Goal: Task Accomplishment & Management: Use online tool/utility

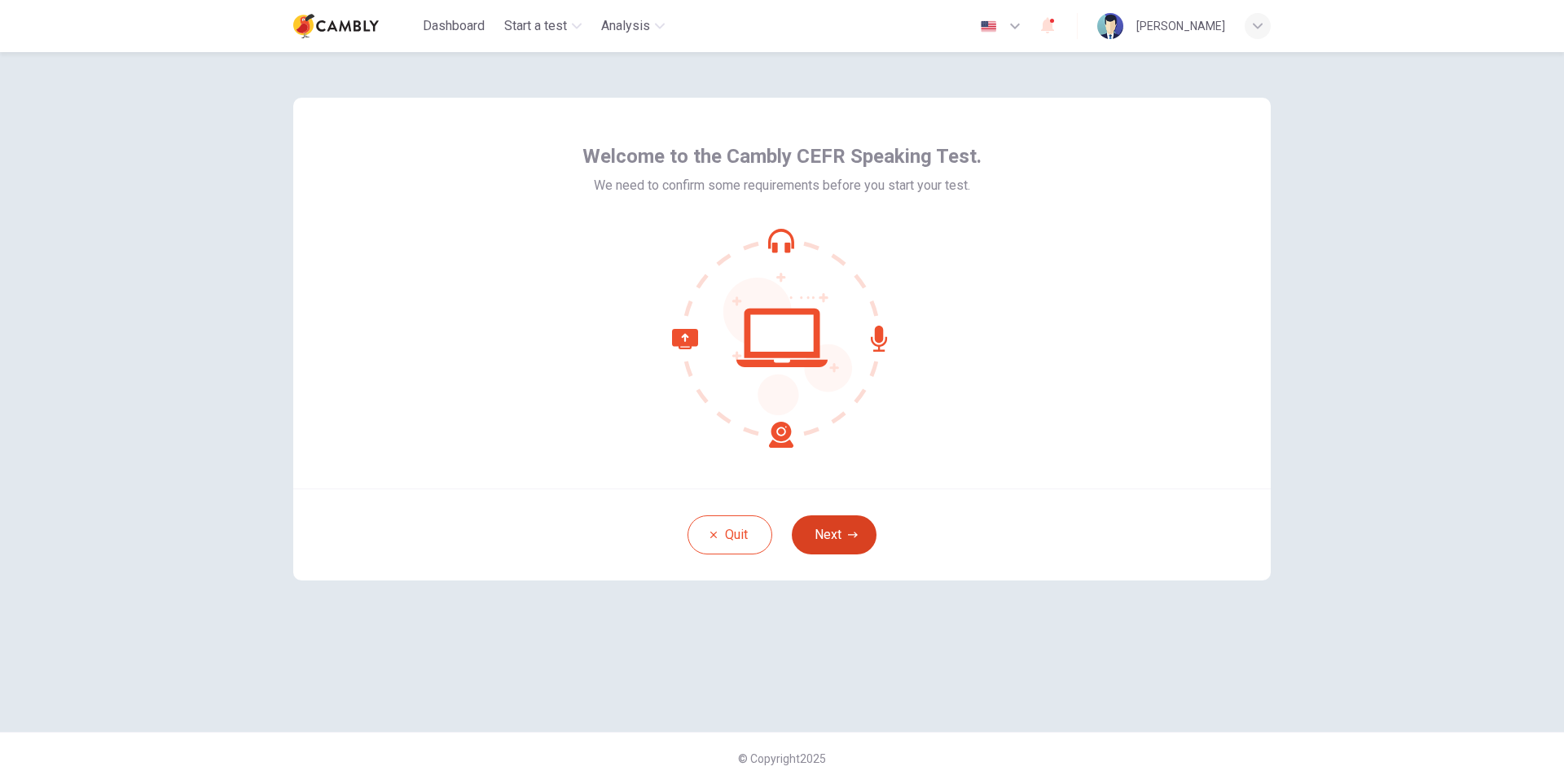
click at [857, 535] on icon "button" at bounding box center [853, 534] width 9 height 6
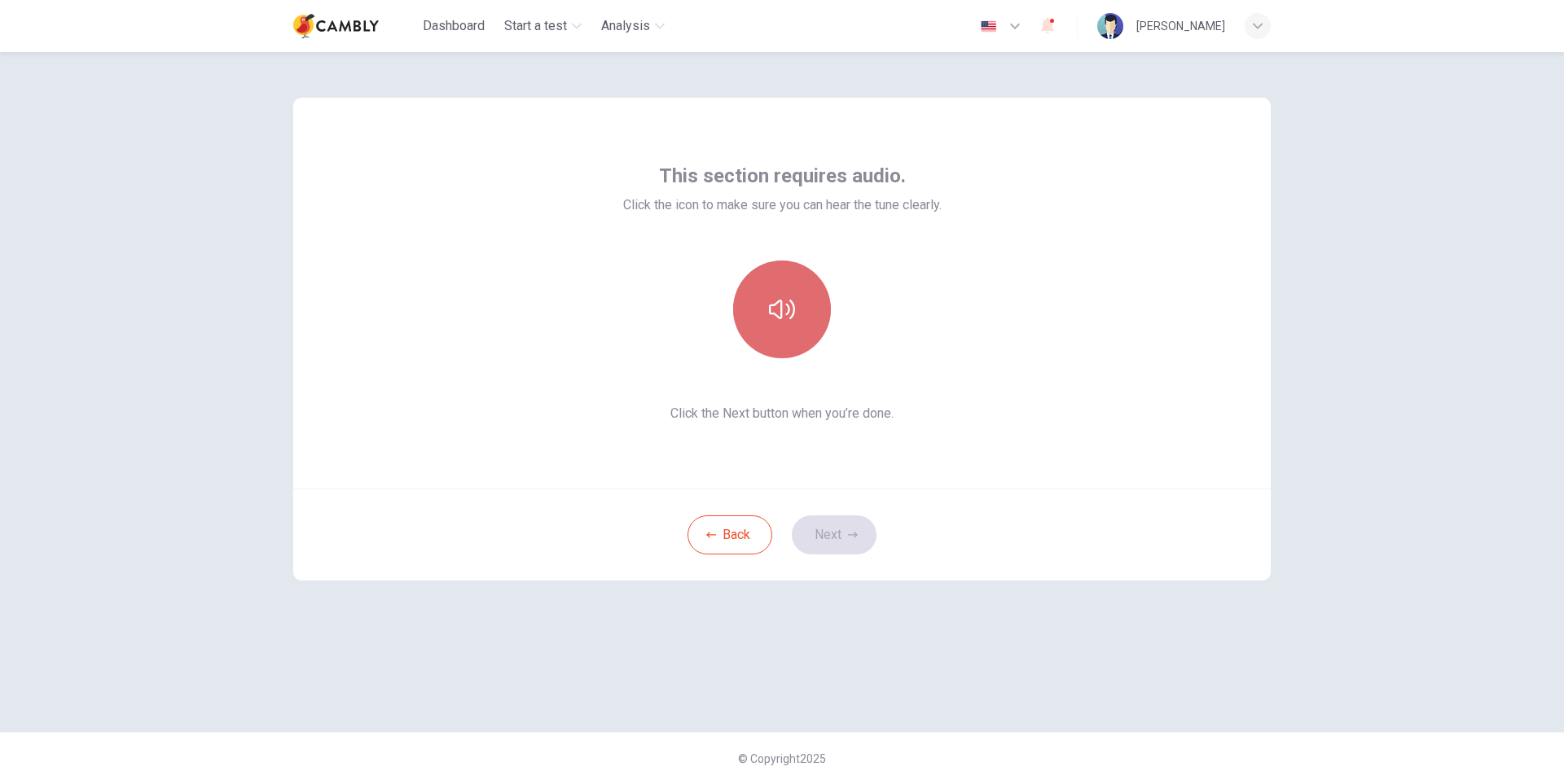
click at [777, 305] on icon "button" at bounding box center [782, 310] width 26 height 26
click at [858, 531] on button "Next" at bounding box center [834, 534] width 85 height 39
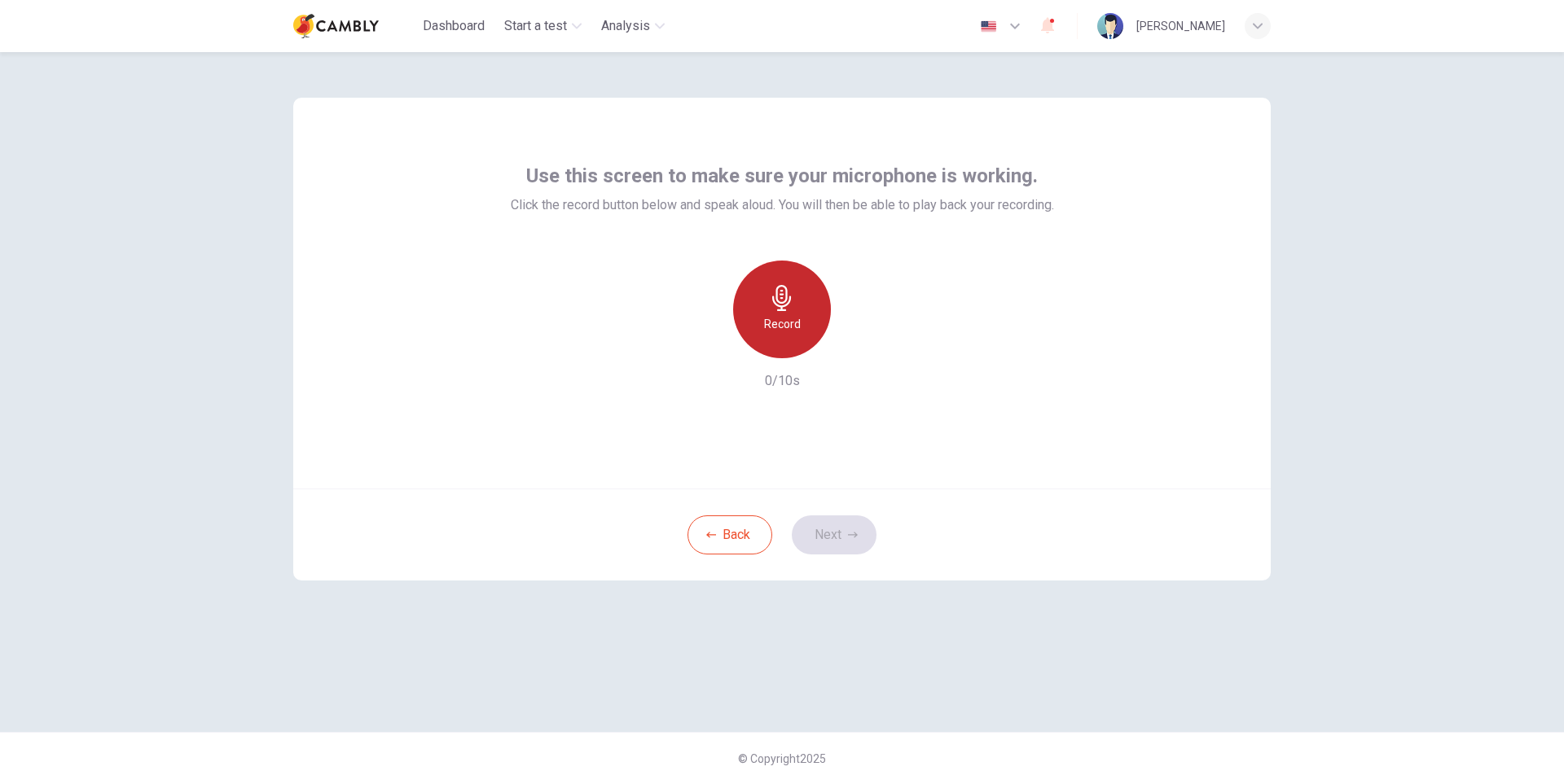
click at [796, 309] on div "Record" at bounding box center [782, 310] width 98 height 98
click at [775, 295] on icon "button" at bounding box center [782, 298] width 26 height 26
click at [856, 352] on icon "button" at bounding box center [857, 345] width 16 height 16
click at [834, 525] on button "Next" at bounding box center [834, 534] width 85 height 39
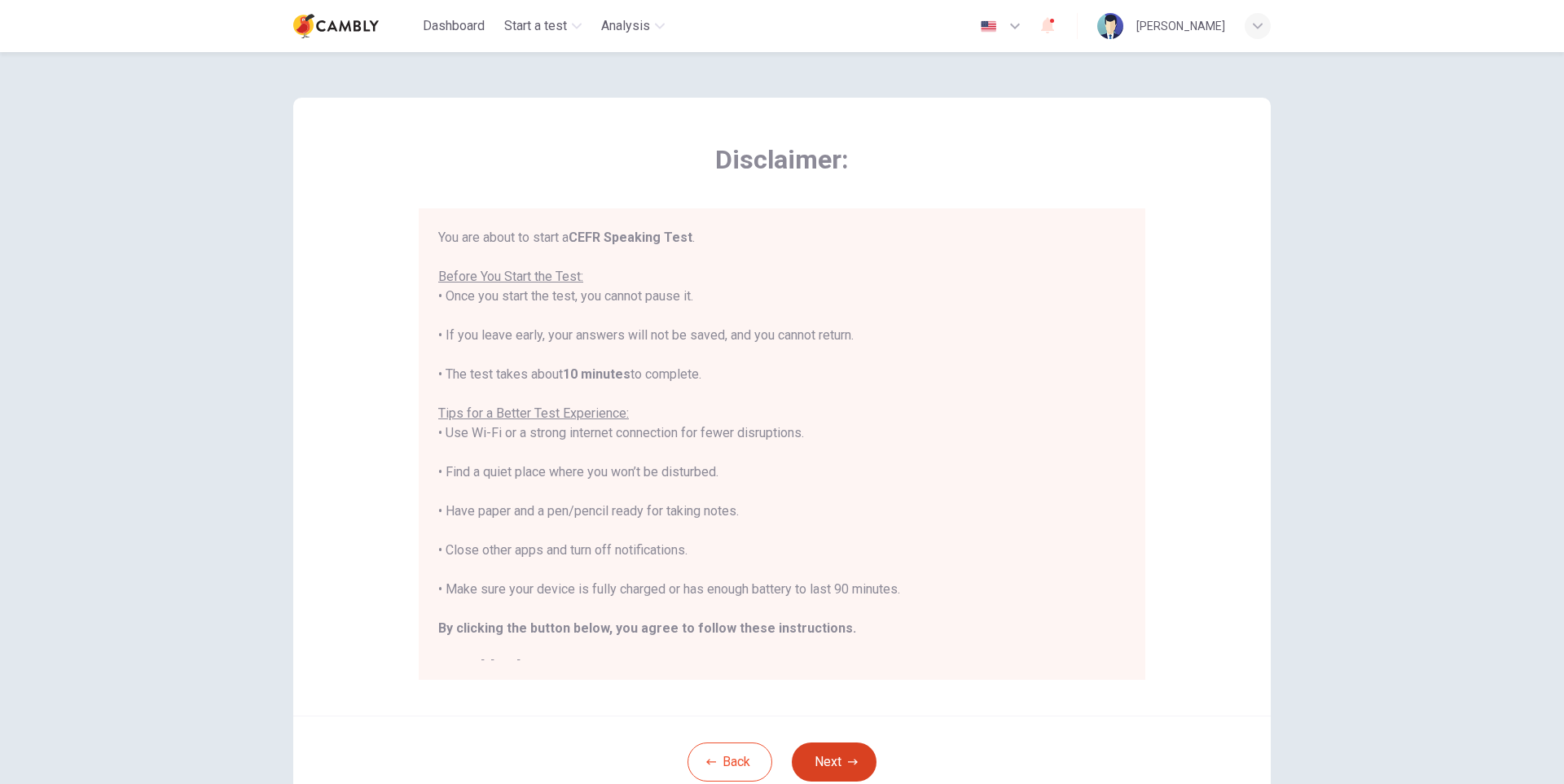
click at [843, 767] on button "Next" at bounding box center [834, 761] width 85 height 39
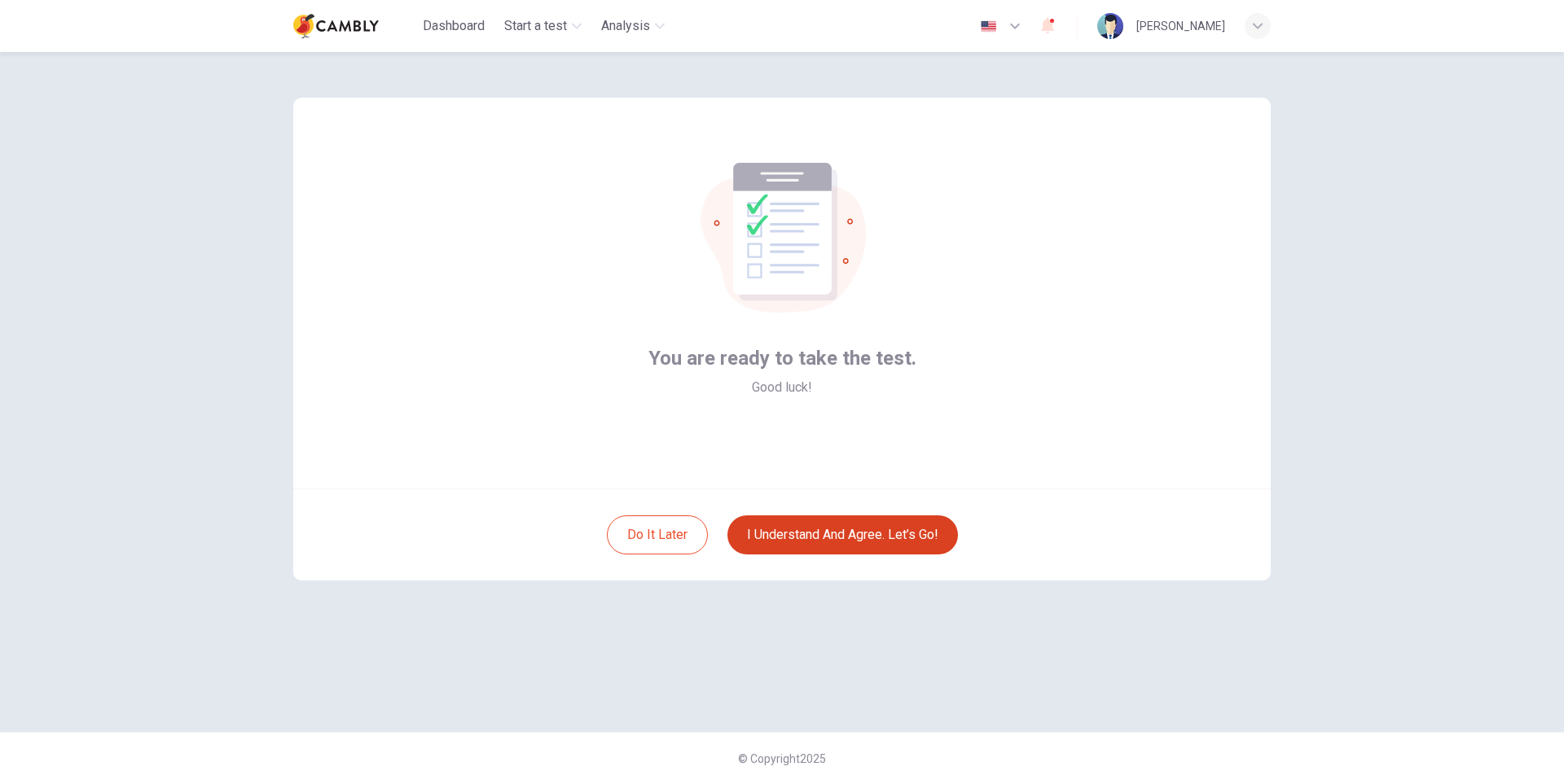
click at [852, 552] on button "I understand and agree. Let’s go!" at bounding box center [843, 534] width 231 height 39
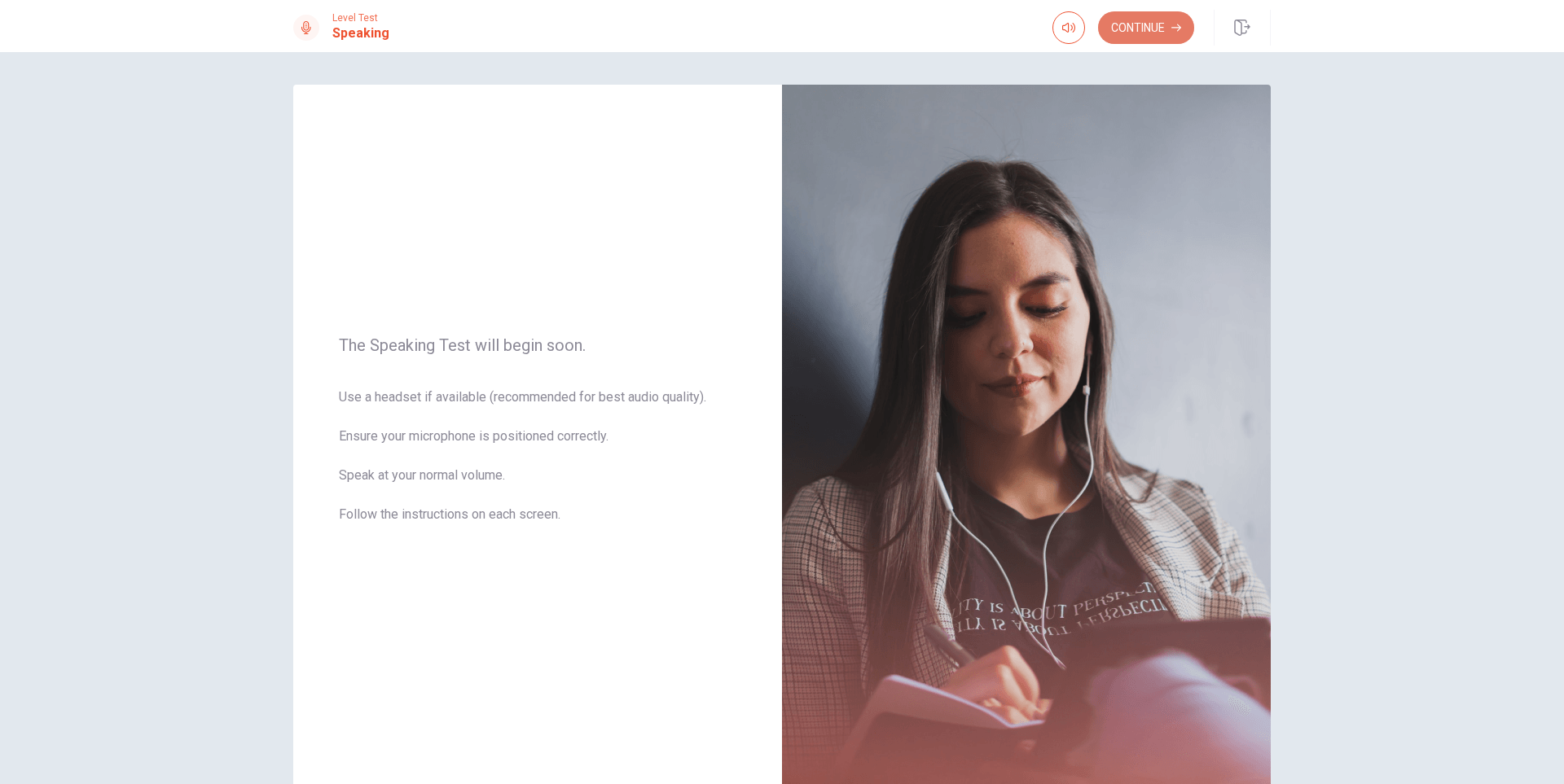
click at [1149, 27] on button "Continue" at bounding box center [1146, 27] width 96 height 33
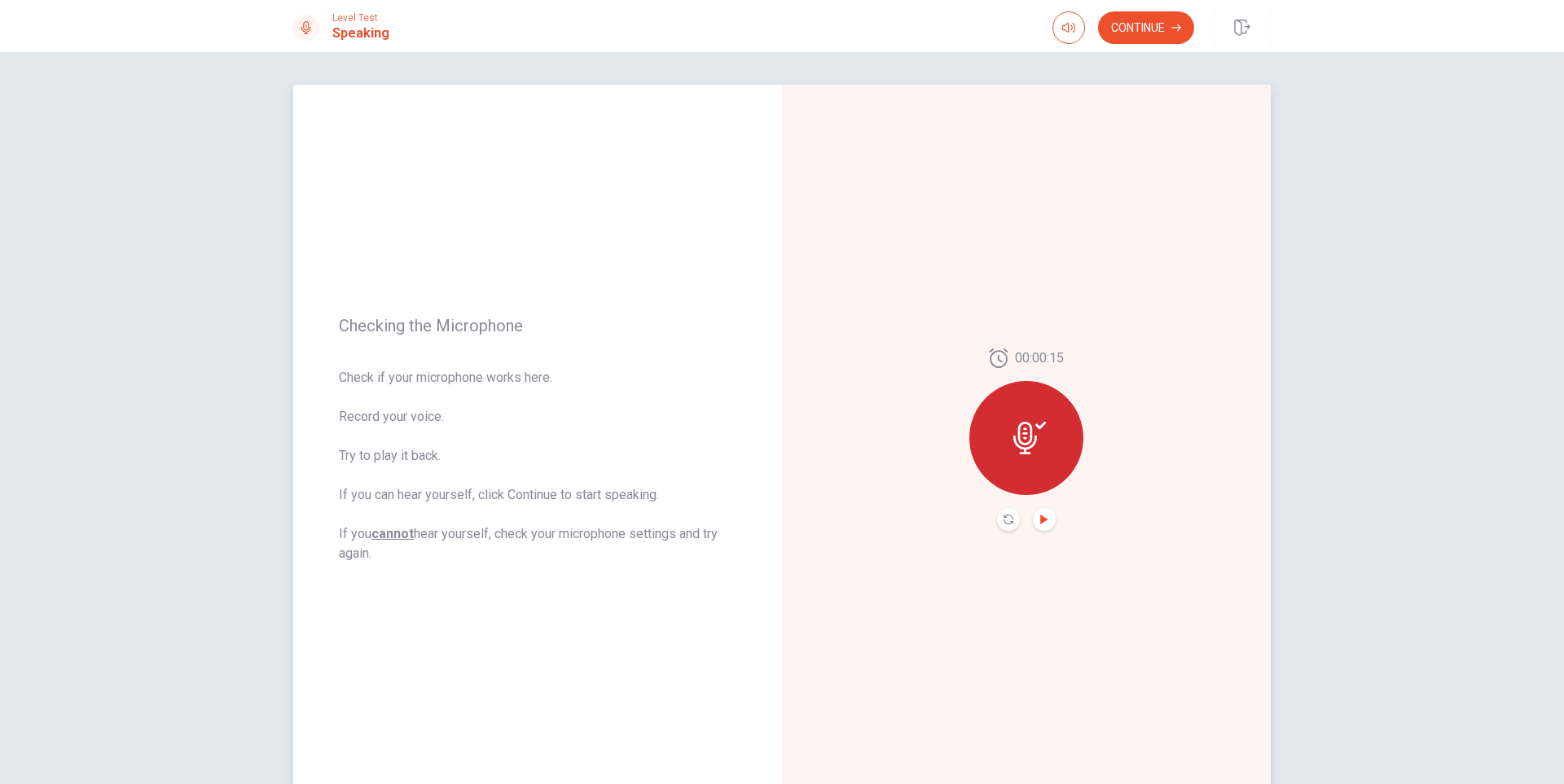
click at [1041, 516] on icon "Play Audio" at bounding box center [1045, 519] width 8 height 9
click at [1159, 31] on button "Continue" at bounding box center [1146, 27] width 96 height 33
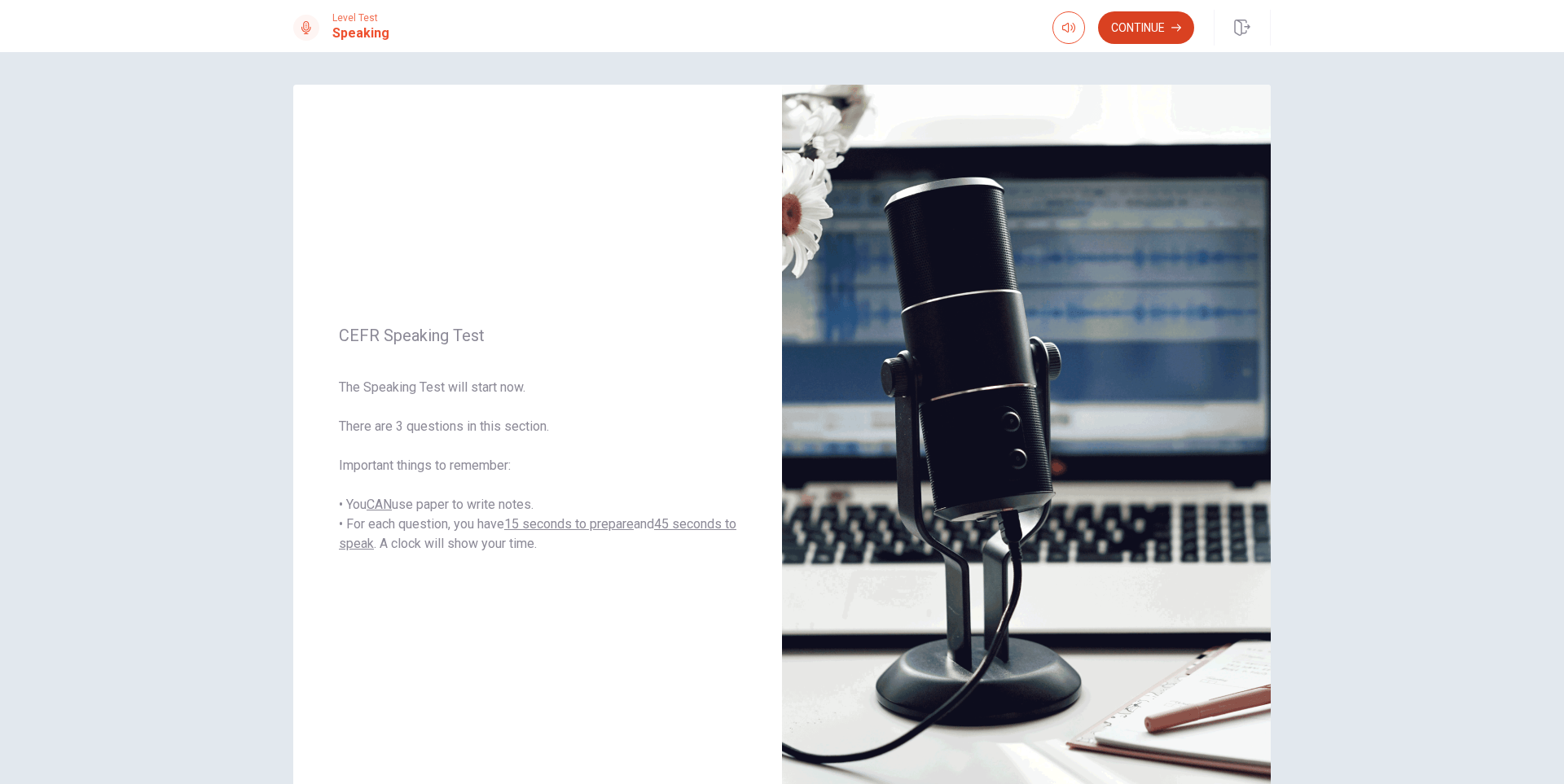
click at [1159, 31] on button "Continue" at bounding box center [1146, 27] width 96 height 33
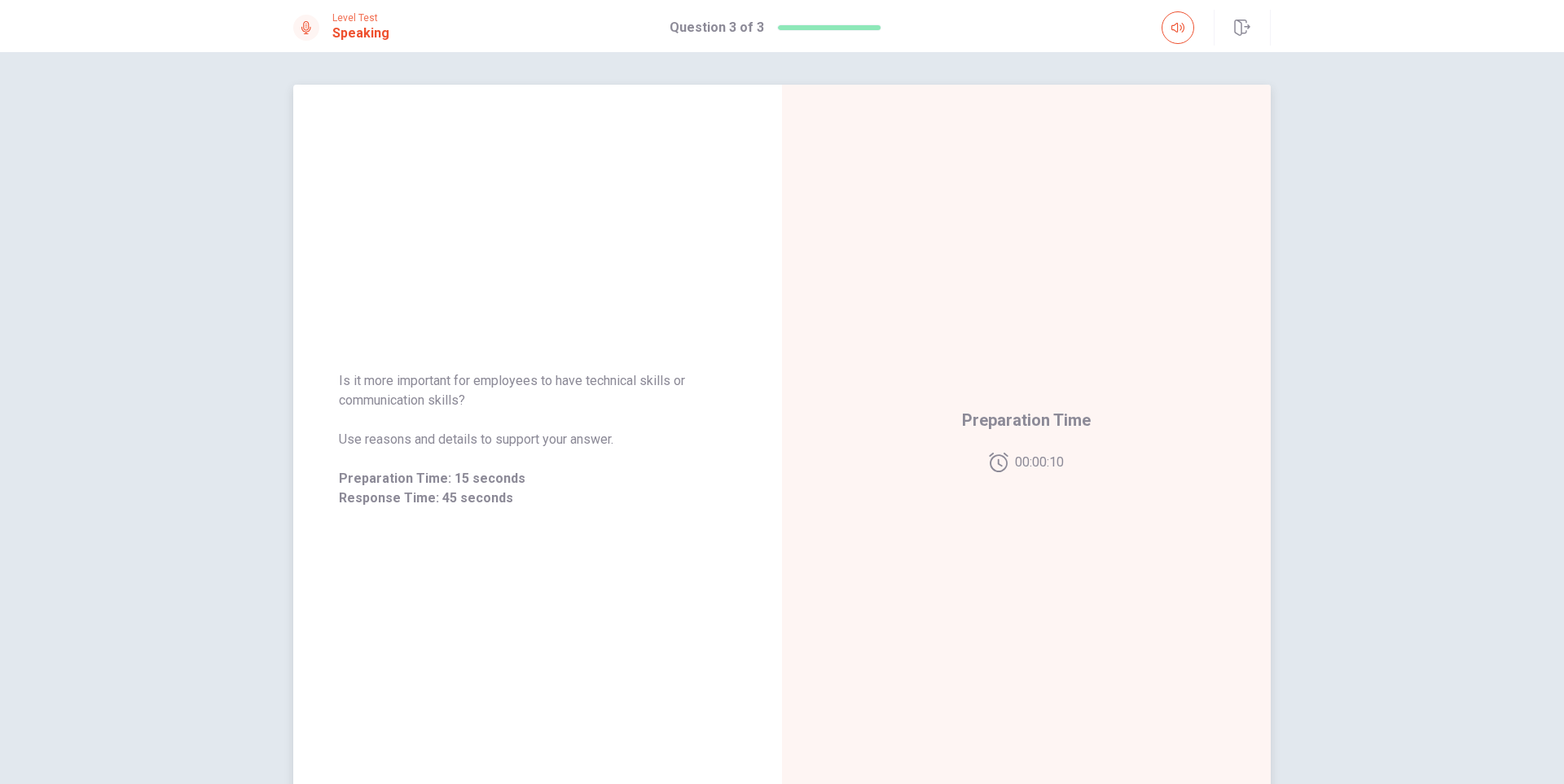
click at [835, 381] on div "Preparation Time 00:00:10" at bounding box center [1027, 440] width 489 height 710
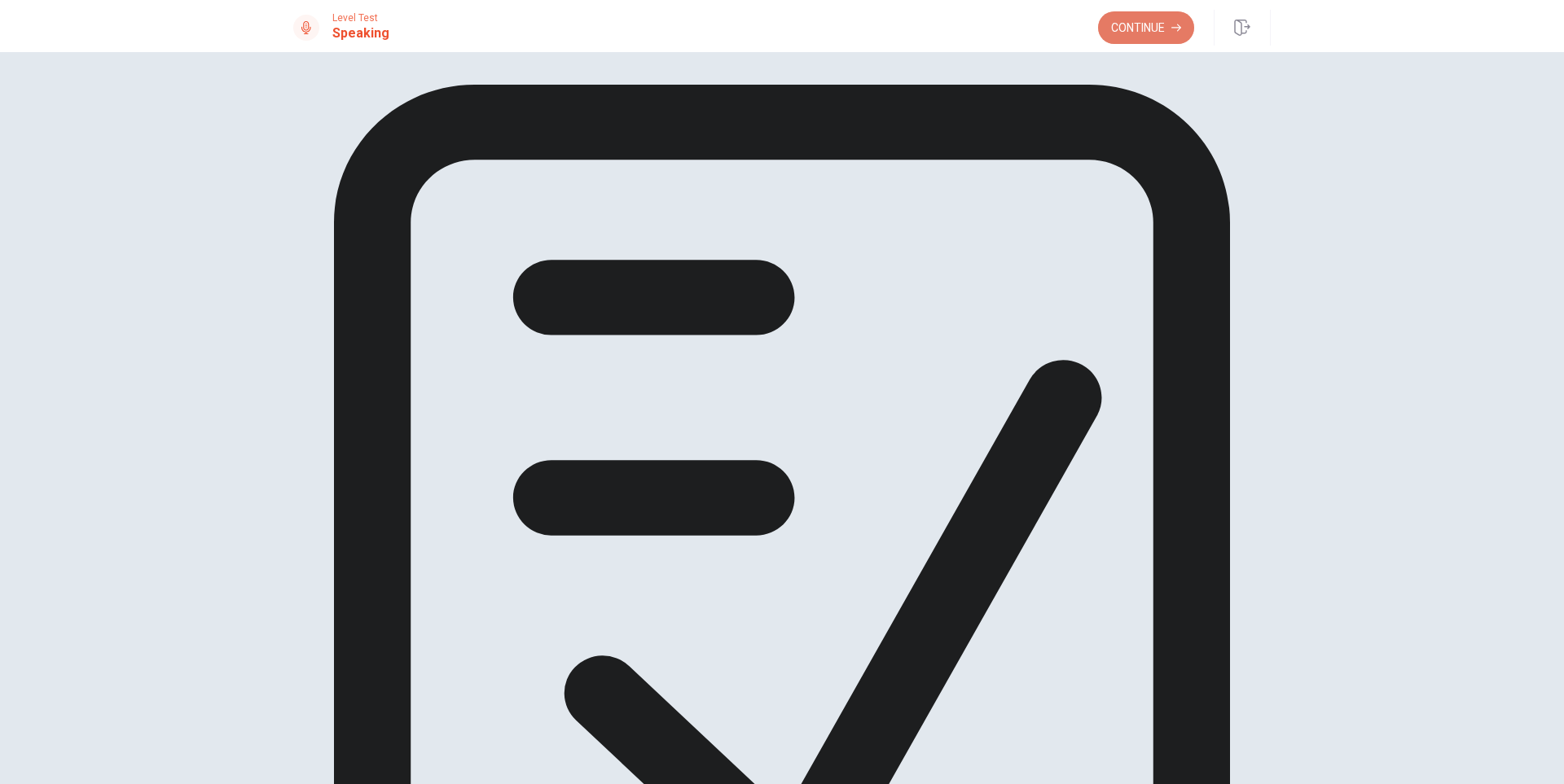
click at [1126, 21] on button "Continue" at bounding box center [1146, 27] width 96 height 33
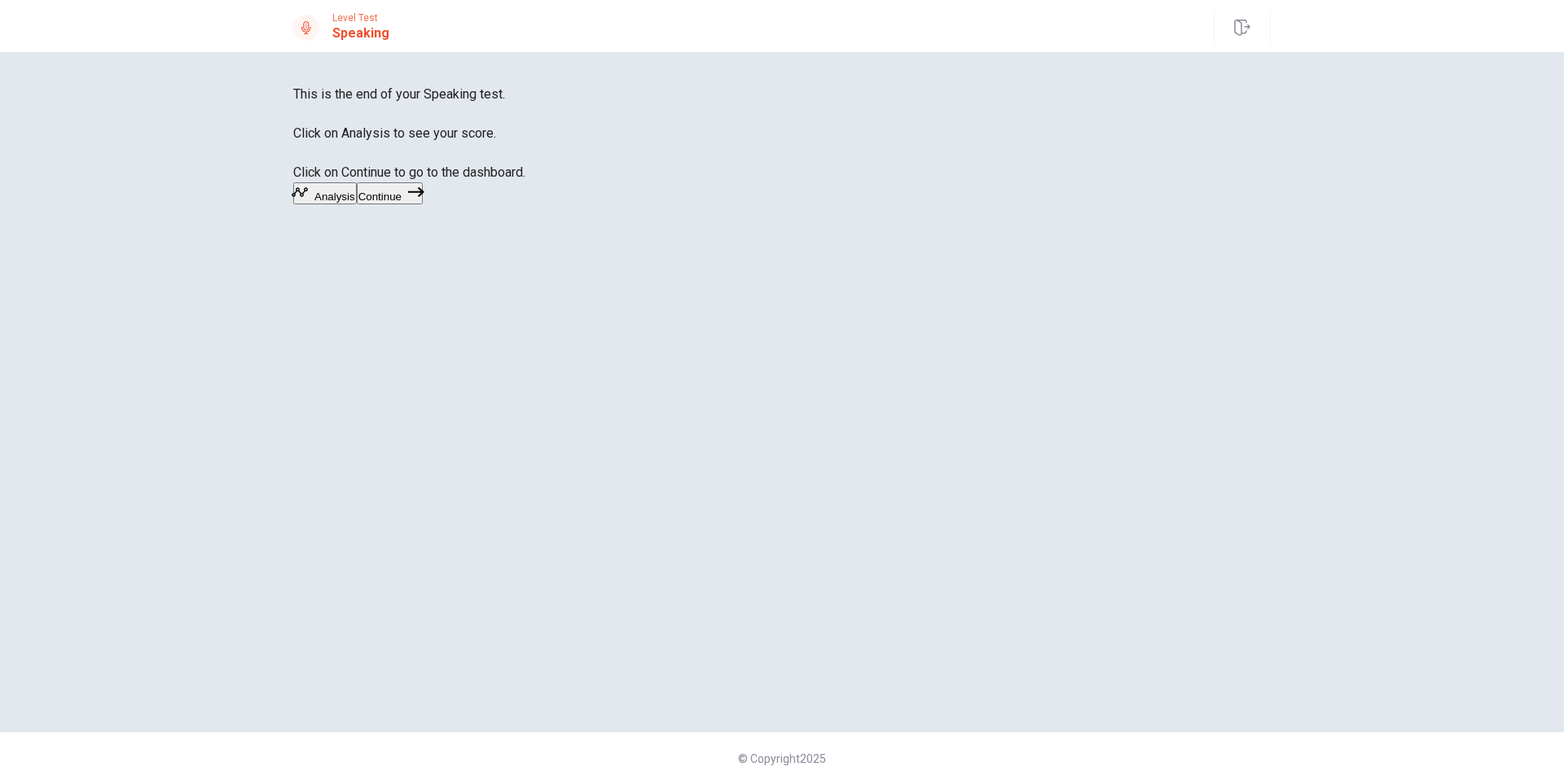
click at [357, 204] on button "Analysis" at bounding box center [324, 193] width 63 height 22
